Goal: Information Seeking & Learning: Find specific page/section

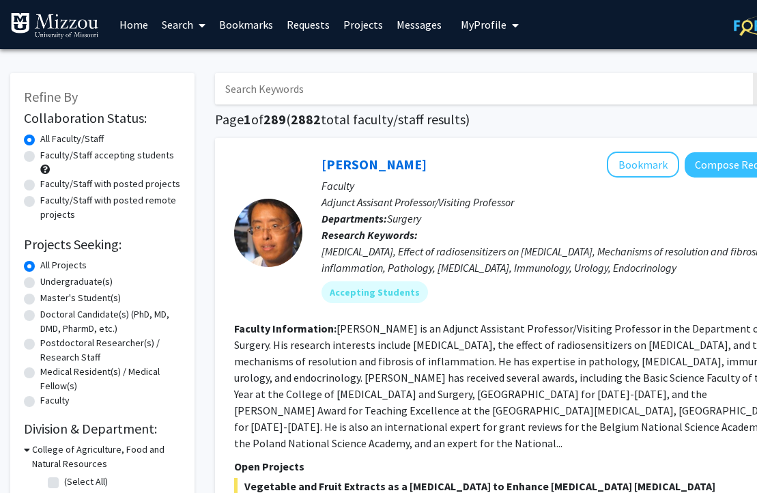
click at [88, 279] on label "Undergraduate(s)" at bounding box center [76, 282] width 72 height 14
click at [49, 279] on input "Undergraduate(s)" at bounding box center [44, 279] width 9 height 9
radio input "true"
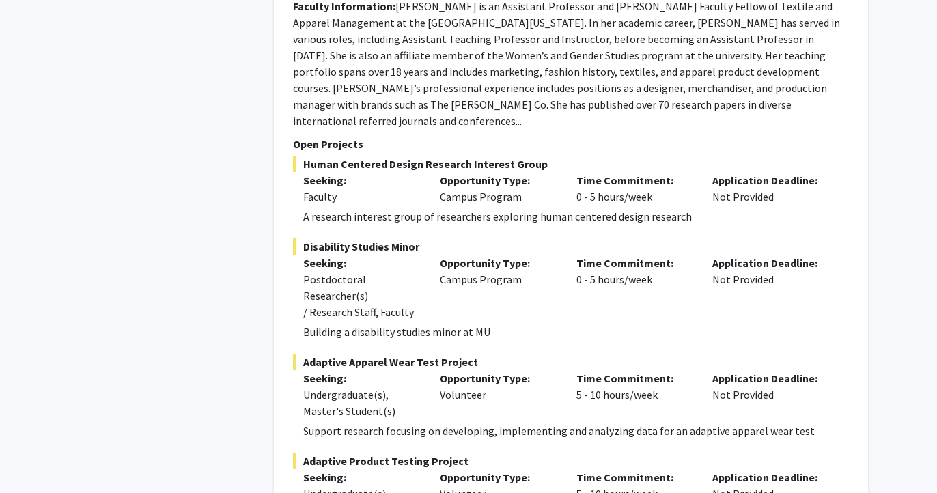
scroll to position [6161, 0]
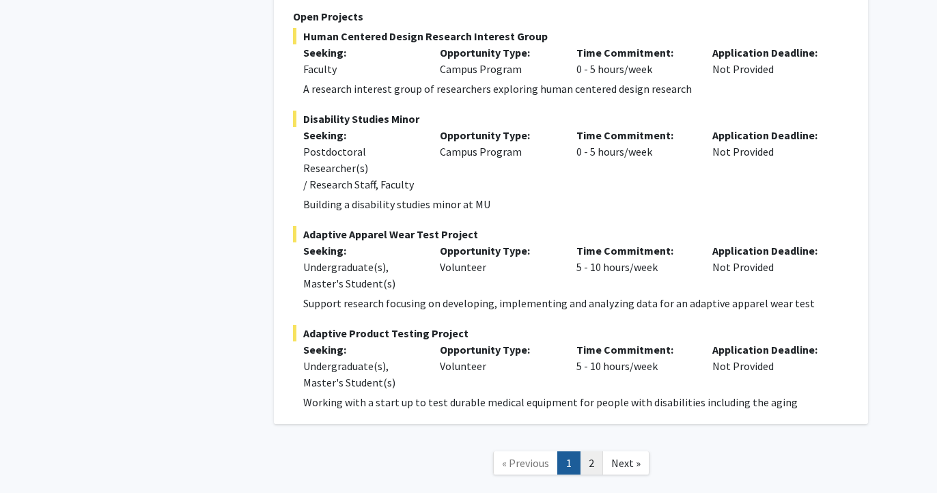
click at [589, 451] on link "2" at bounding box center [591, 463] width 23 height 24
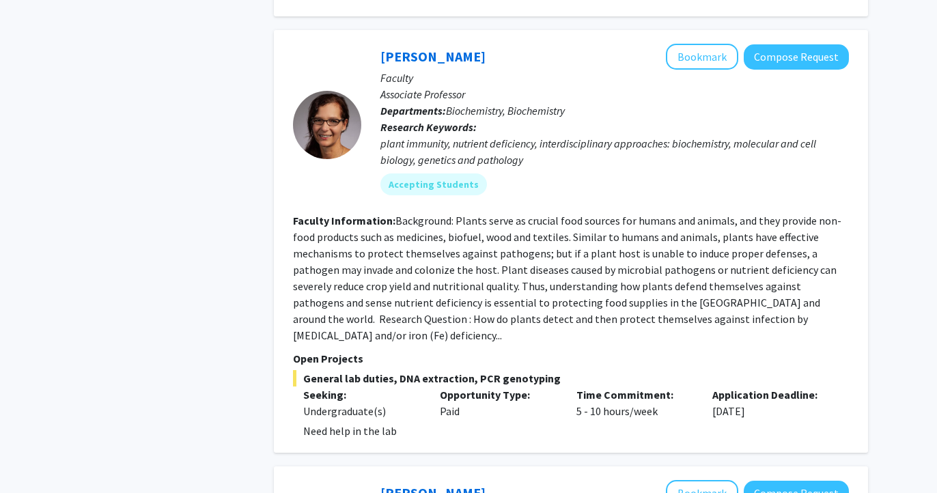
scroll to position [1560, 0]
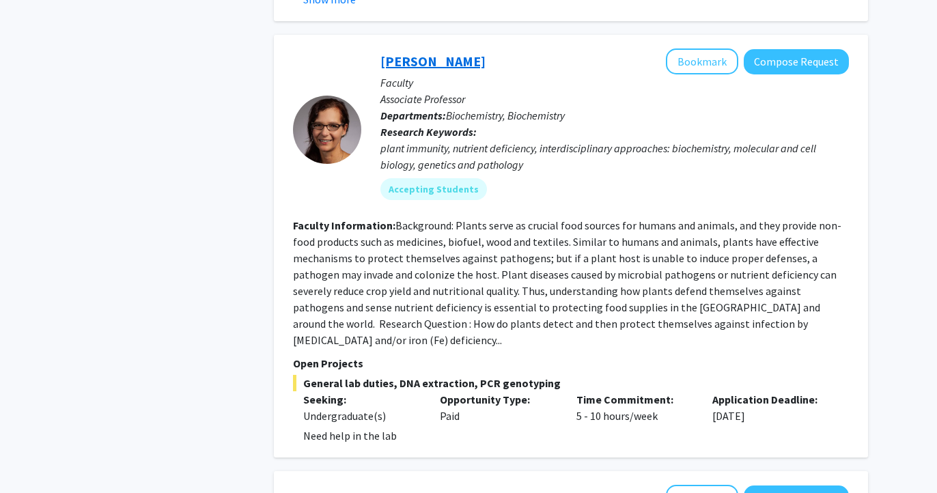
click at [436, 53] on link "[PERSON_NAME]" at bounding box center [432, 61] width 105 height 17
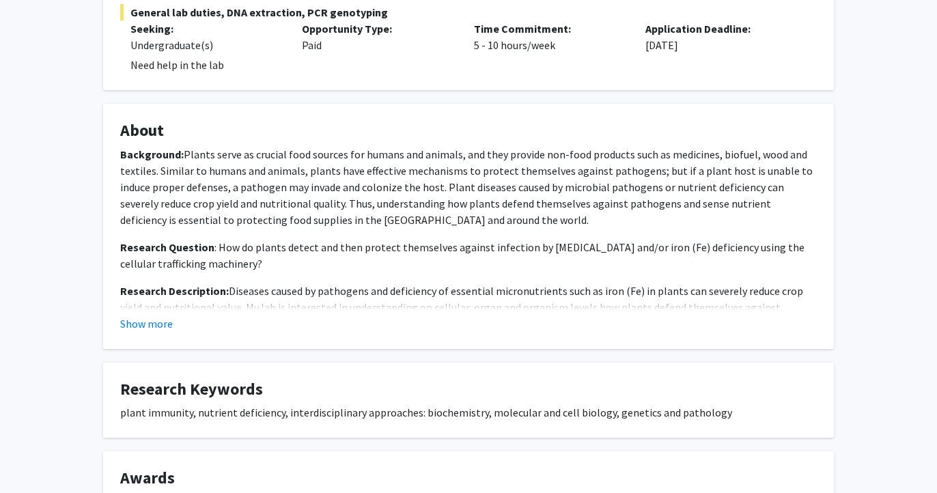
scroll to position [309, 0]
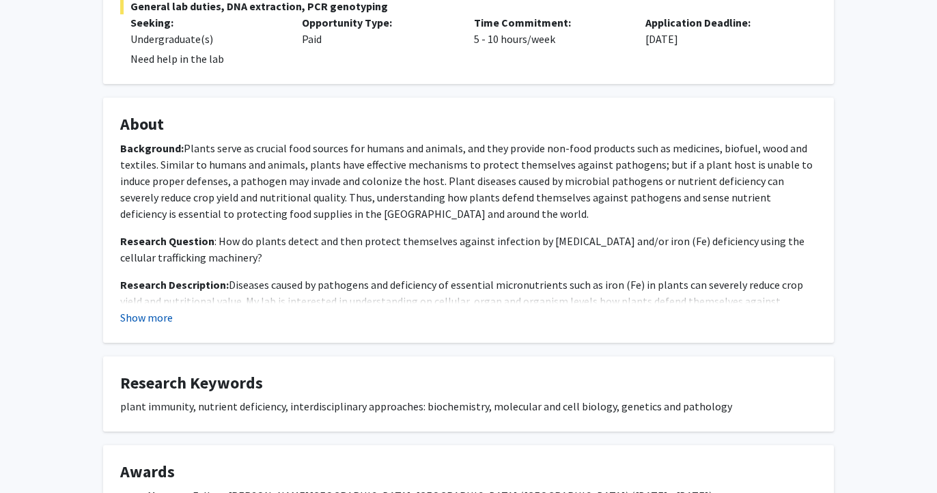
click at [148, 315] on button "Show more" at bounding box center [146, 317] width 53 height 16
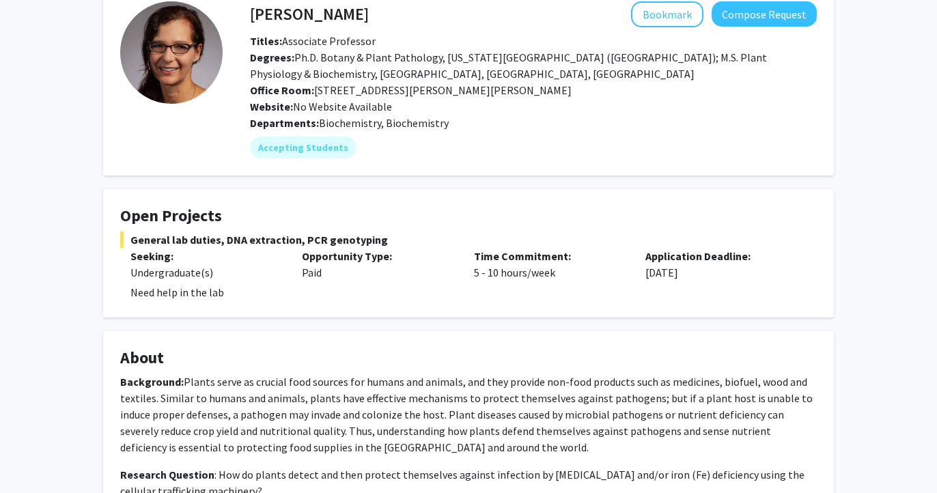
scroll to position [0, 0]
